Goal: Navigation & Orientation: Find specific page/section

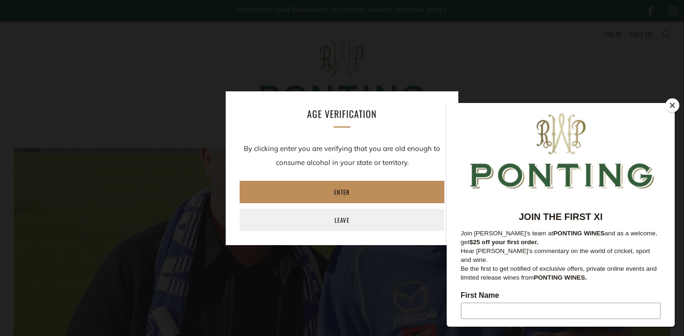
click at [300, 184] on link "Enter" at bounding box center [342, 192] width 205 height 22
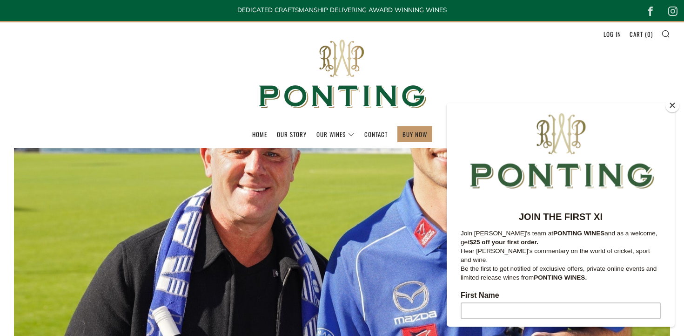
drag, startPoint x: 676, startPoint y: 108, endPoint x: 7, endPoint y: 27, distance: 674.0
click at [676, 108] on button "Close" at bounding box center [673, 105] width 14 height 14
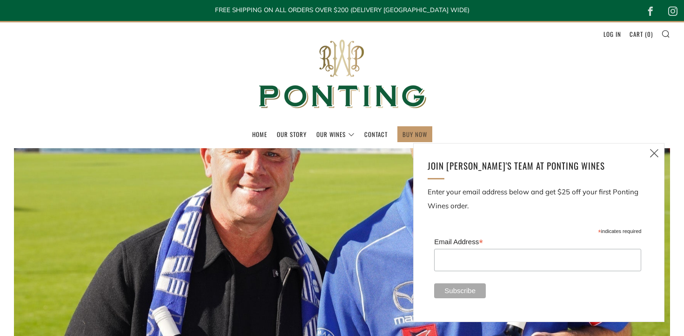
click at [414, 131] on link "BUY NOW" at bounding box center [415, 134] width 25 height 15
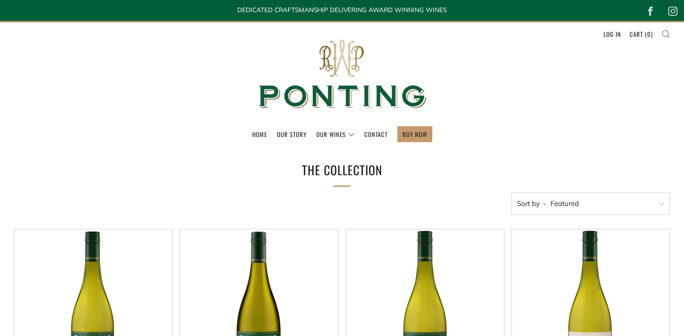
click at [669, 33] on icon at bounding box center [665, 33] width 9 height 8
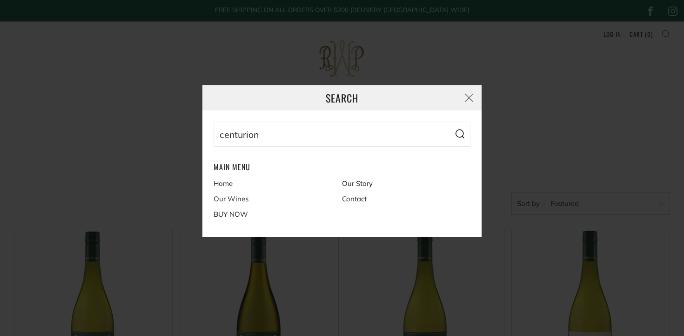
type input "centurion"
click at [449, 121] on button "Search" at bounding box center [459, 133] width 21 height 25
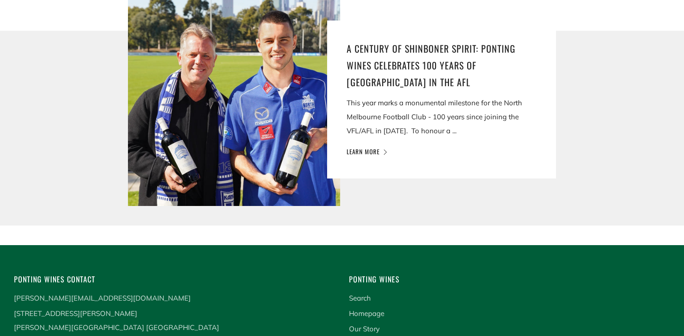
scroll to position [289, 0]
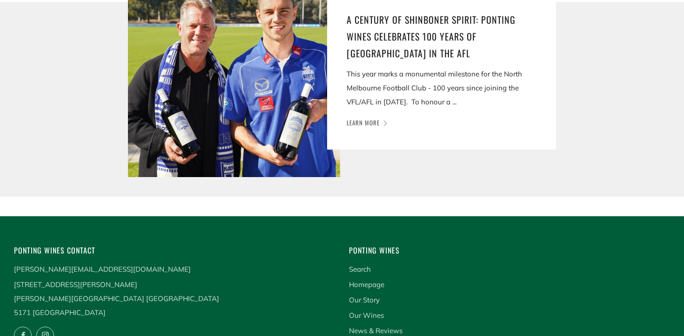
click at [368, 121] on link "Learn more" at bounding box center [366, 122] width 39 height 9
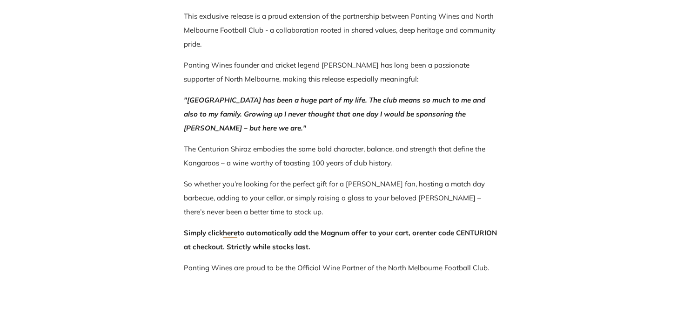
scroll to position [601, 0]
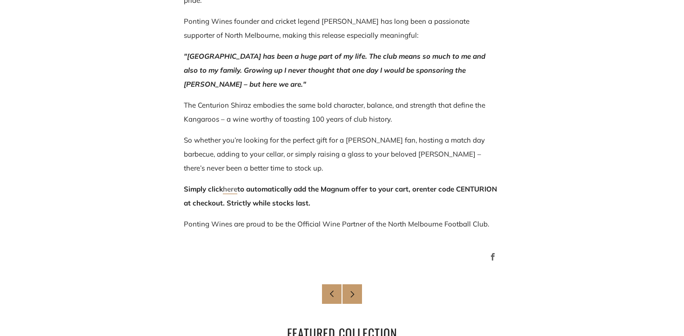
click at [232, 191] on link "here" at bounding box center [230, 189] width 14 height 10
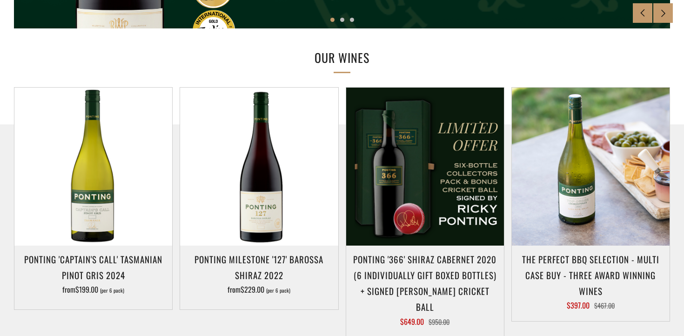
scroll to position [26, 0]
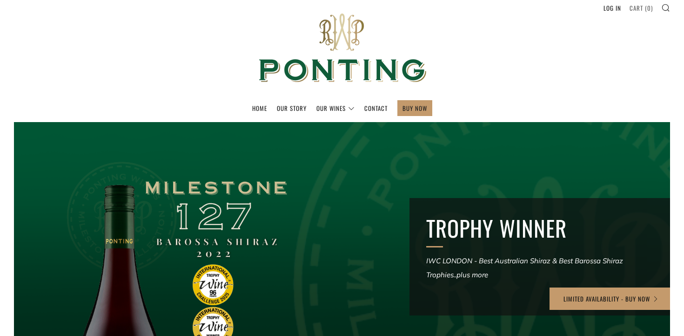
click at [642, 3] on link "Cart ( 0 )" at bounding box center [641, 7] width 23 height 15
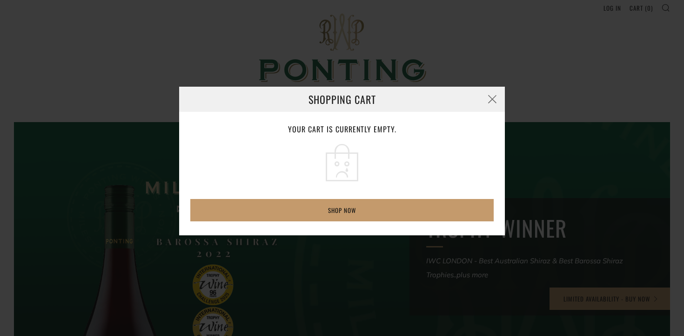
click at [639, 6] on div "Shopping Cart Your cart is currently empty. Shop now Loading..." at bounding box center [342, 168] width 684 height 336
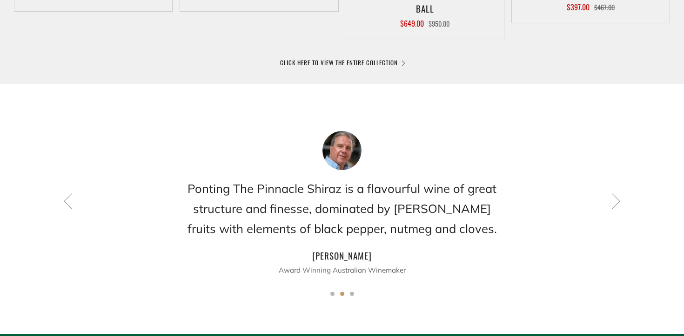
scroll to position [742, 0]
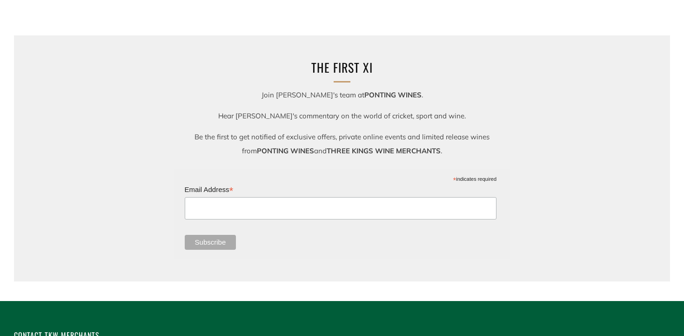
scroll to position [619, 0]
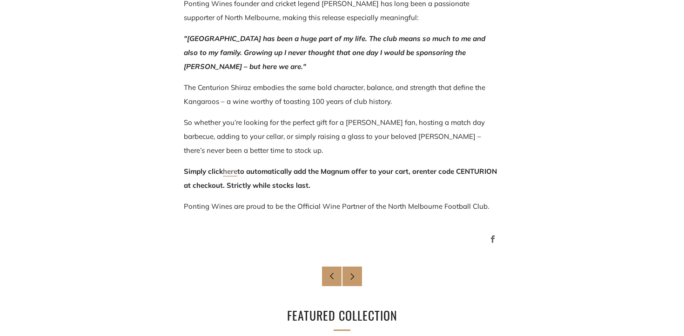
click at [235, 172] on link "here" at bounding box center [230, 172] width 14 height 10
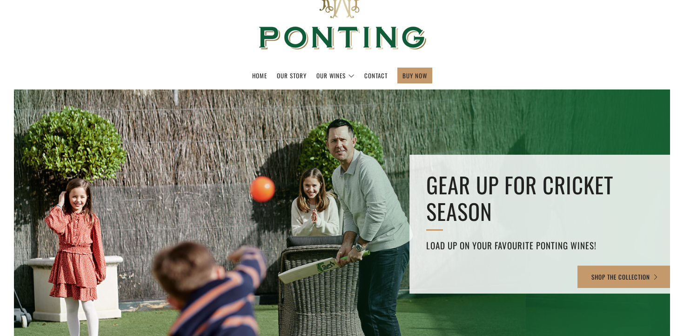
scroll to position [140, 0]
